Goal: Find specific page/section: Find specific page/section

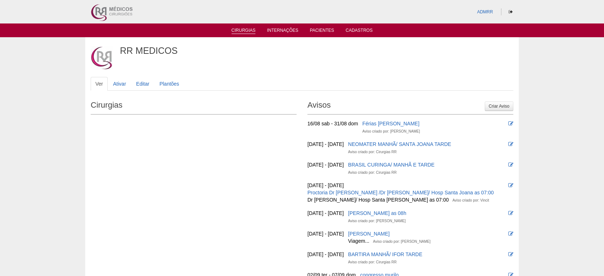
click at [242, 28] on link "Cirurgias" at bounding box center [244, 31] width 24 height 6
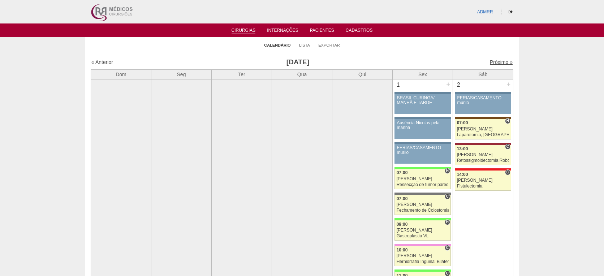
click at [493, 63] on link "Próximo »" at bounding box center [501, 62] width 23 height 6
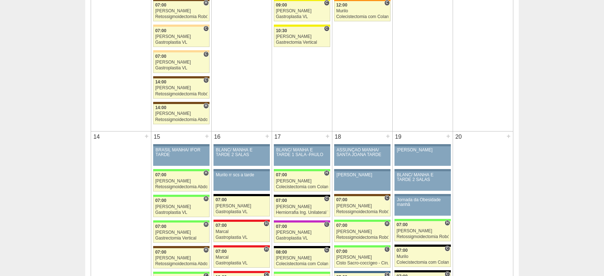
scroll to position [642, 0]
